Goal: Find specific page/section: Find specific page/section

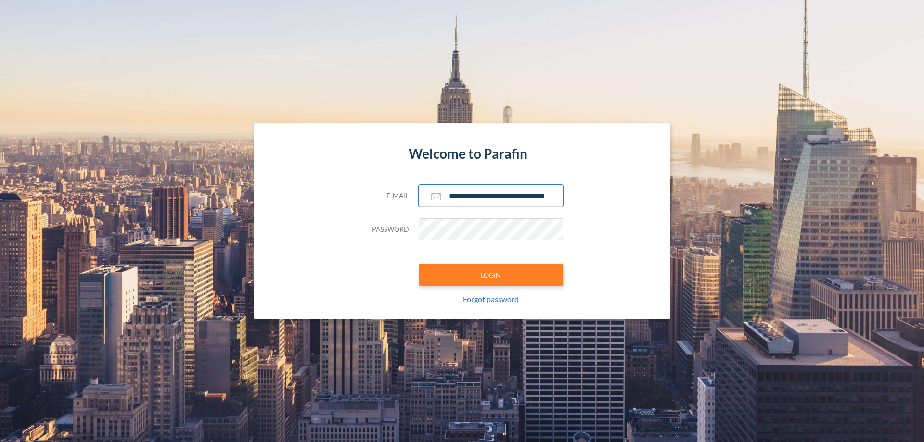
scroll to position [0, 15]
type input "**********"
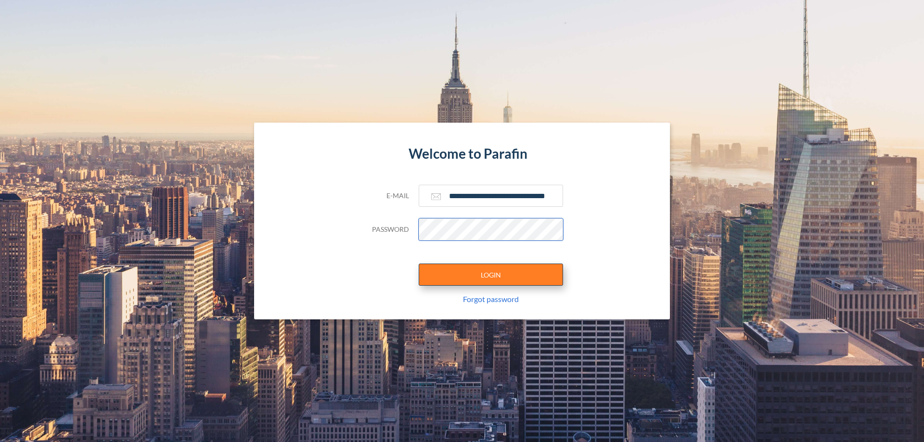
scroll to position [0, 0]
click at [491, 275] on button "LOGIN" at bounding box center [491, 275] width 144 height 22
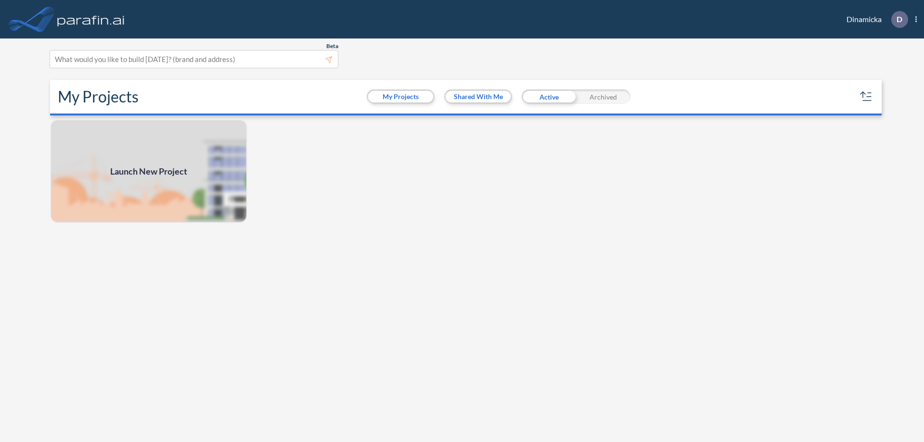
scroll to position [2, 0]
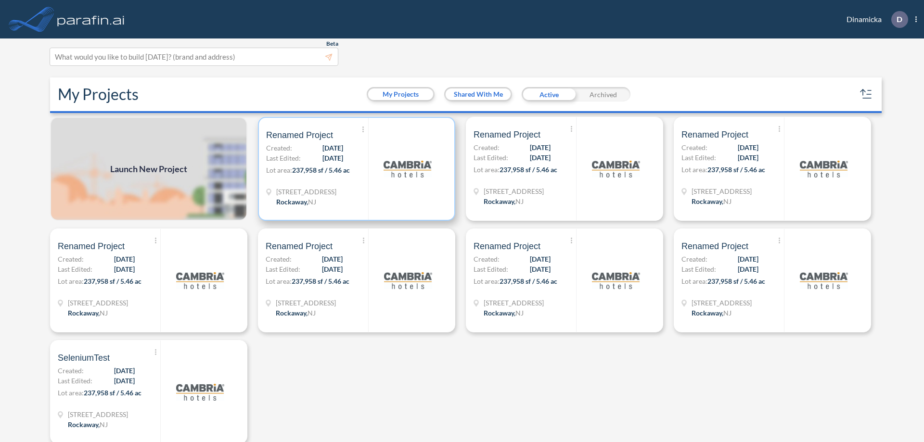
click at [355, 169] on p "Lot area: 237,958 sf / 5.46 ac" at bounding box center [317, 172] width 102 height 14
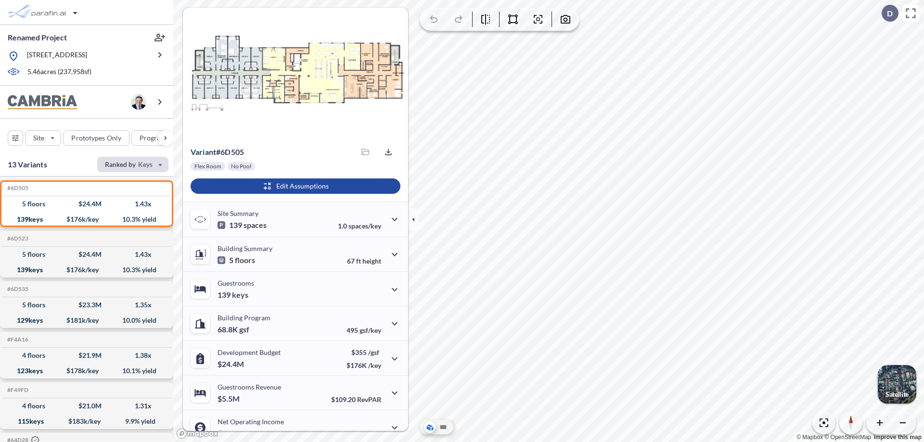
click at [133, 164] on div "button" at bounding box center [132, 164] width 71 height 15
